Goal: Navigation & Orientation: Find specific page/section

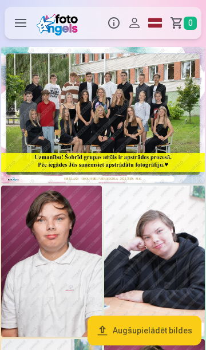
click at [135, 98] on img at bounding box center [103, 115] width 204 height 136
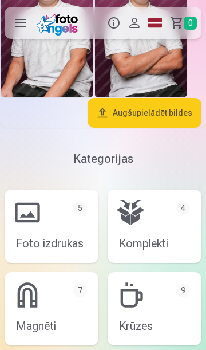
scroll to position [843, 0]
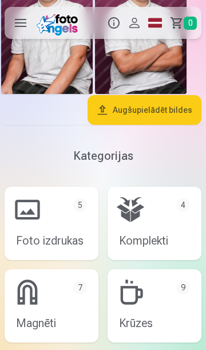
click at [65, 237] on link "Foto izdrukas 5" at bounding box center [52, 223] width 94 height 73
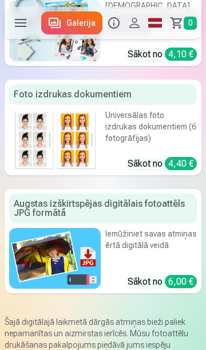
scroll to position [348, 0]
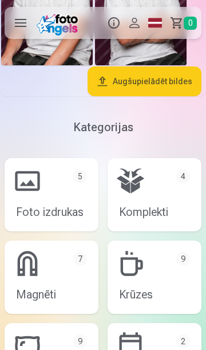
scroll to position [880, 0]
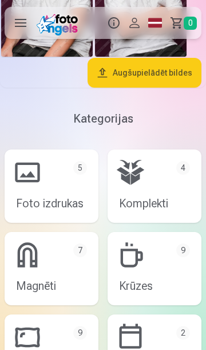
click at [148, 259] on link "Krūzes 9" at bounding box center [155, 268] width 94 height 73
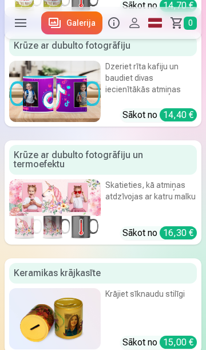
scroll to position [739, 0]
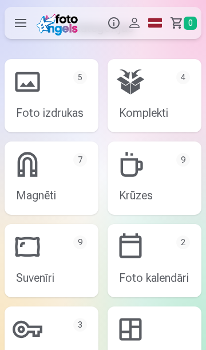
scroll to position [978, 0]
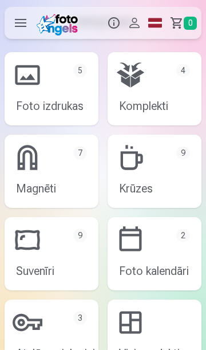
click at [153, 245] on link "Foto kalendāri 2" at bounding box center [155, 253] width 94 height 73
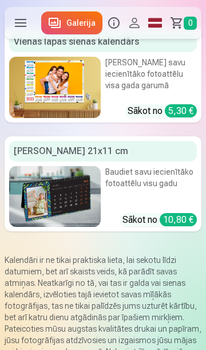
scroll to position [70, 0]
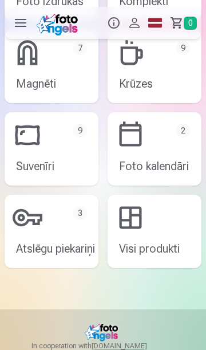
scroll to position [1086, 0]
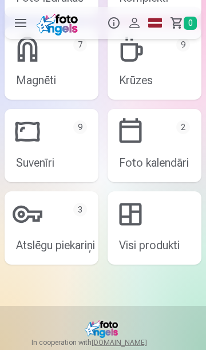
click at [150, 225] on link "Visi produkti" at bounding box center [155, 227] width 94 height 73
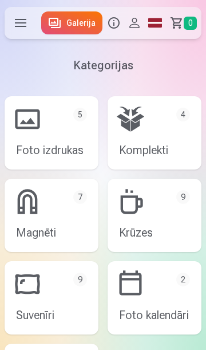
scroll to position [3, 0]
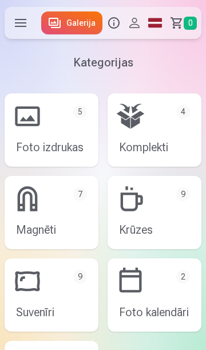
click at [53, 137] on link "Foto izdrukas 5" at bounding box center [52, 129] width 94 height 73
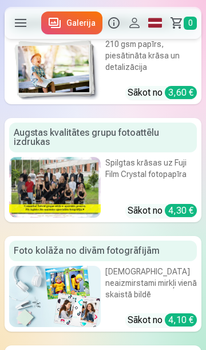
scroll to position [87, 0]
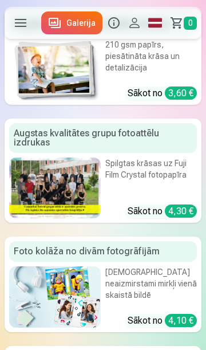
click at [70, 194] on div at bounding box center [55, 187] width 92 height 61
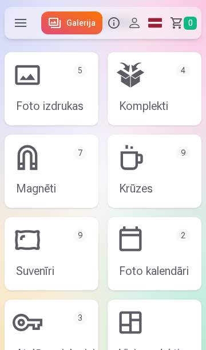
scroll to position [545, 0]
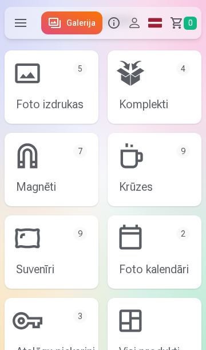
click at [155, 177] on link "Krūzes 9" at bounding box center [155, 169] width 94 height 73
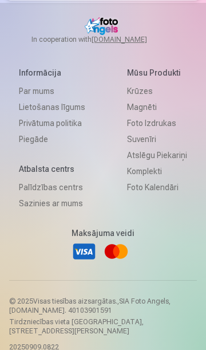
scroll to position [1256, 0]
